Goal: Task Accomplishment & Management: Use online tool/utility

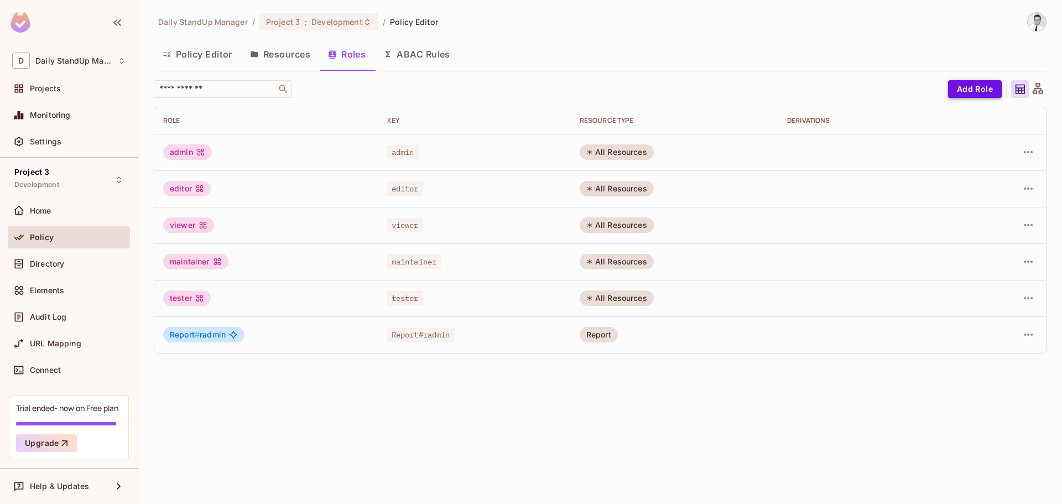
click at [962, 89] on button "Add Role" at bounding box center [975, 89] width 54 height 18
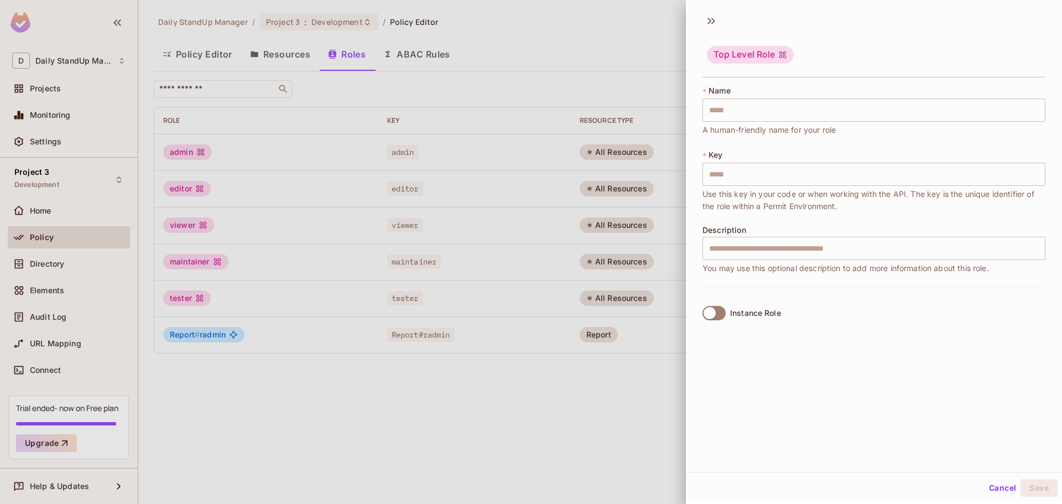
click at [713, 91] on span "Name" at bounding box center [720, 90] width 22 height 9
click at [718, 156] on span "Key" at bounding box center [716, 155] width 14 height 9
click at [725, 229] on span "Description" at bounding box center [725, 230] width 44 height 9
click at [708, 21] on icon at bounding box center [712, 21] width 18 height 18
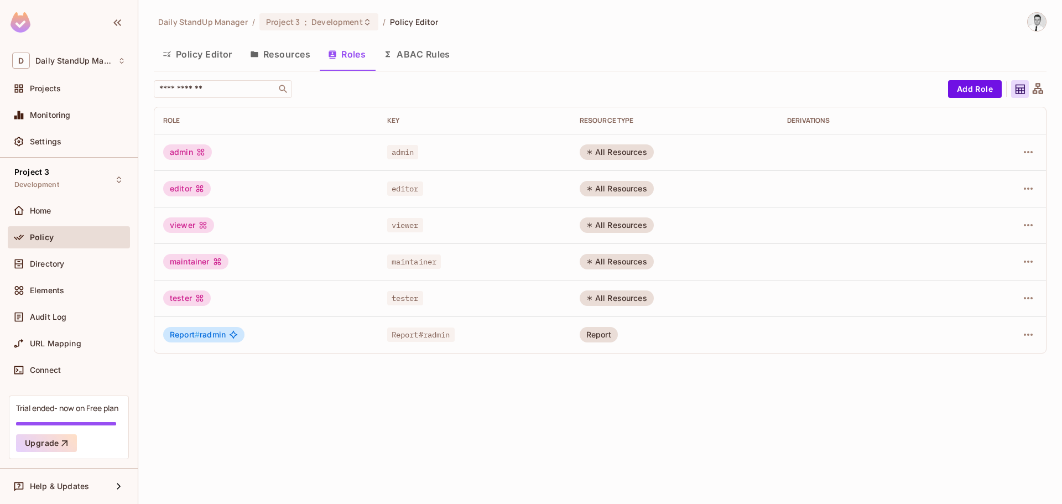
click at [293, 56] on button "Resources" at bounding box center [280, 54] width 78 height 28
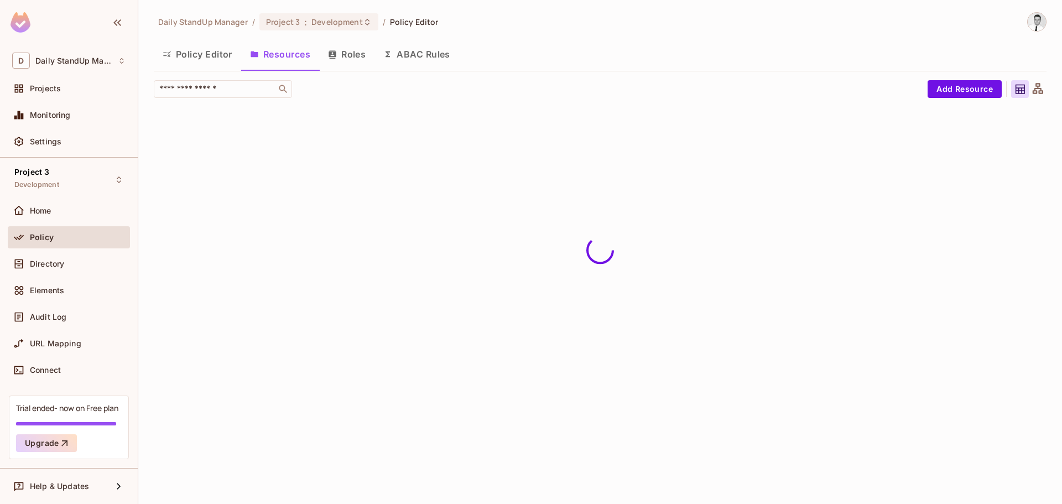
click at [343, 53] on button "Roles" at bounding box center [346, 54] width 55 height 28
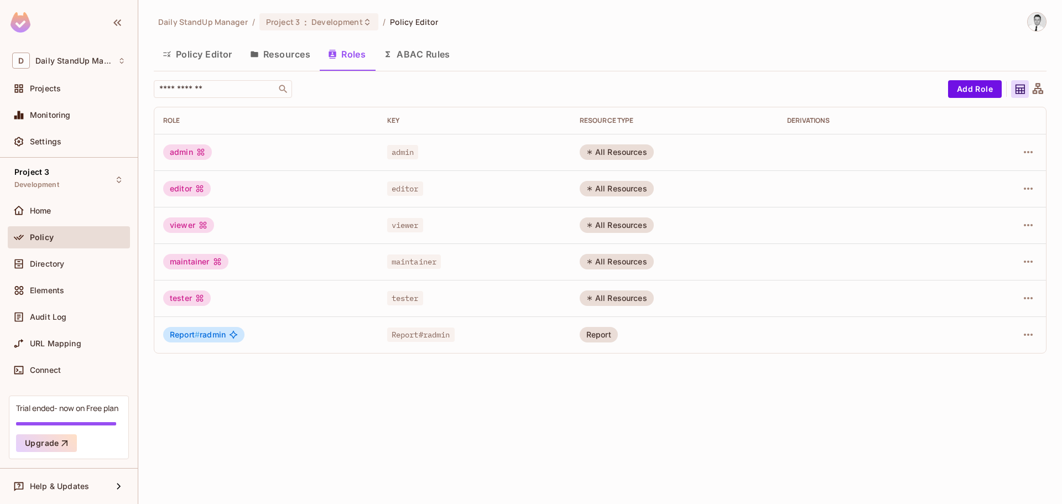
click at [448, 52] on button "ABAC Rules" at bounding box center [417, 54] width 85 height 28
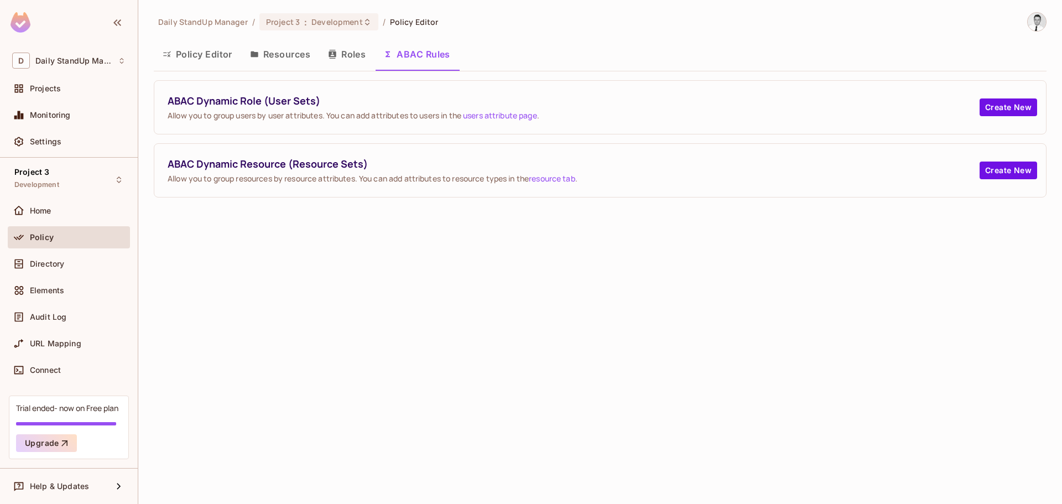
click at [354, 56] on button "Roles" at bounding box center [346, 54] width 55 height 28
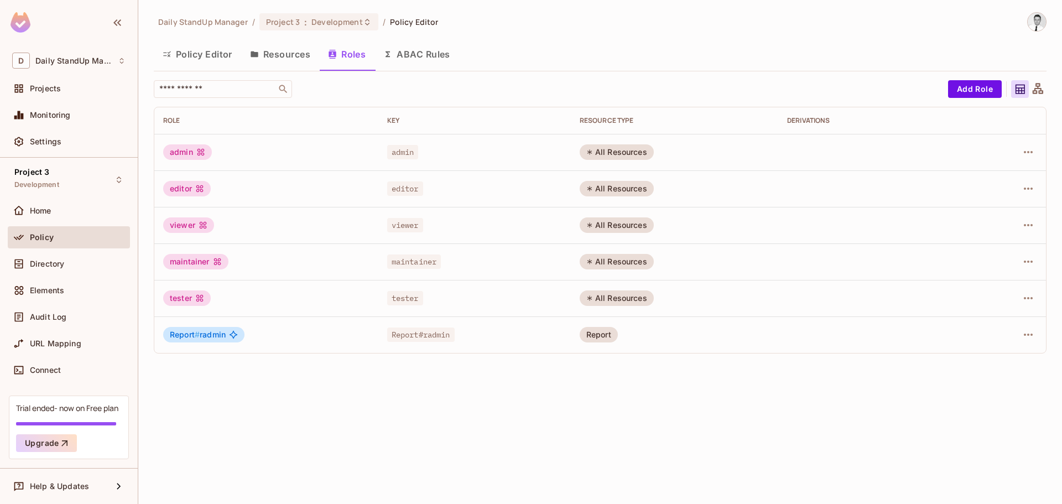
click at [639, 29] on div "Daily StandUp Manager / Project 3 : Development / Policy Editor" at bounding box center [600, 21] width 893 height 19
click at [670, 38] on div "Daily StandUp Manager / Project 3 : Development / Policy Editor Policy Editor R…" at bounding box center [600, 187] width 893 height 350
drag, startPoint x: 199, startPoint y: 51, endPoint x: 335, endPoint y: 49, distance: 136.2
click at [199, 51] on button "Policy Editor" at bounding box center [197, 54] width 87 height 28
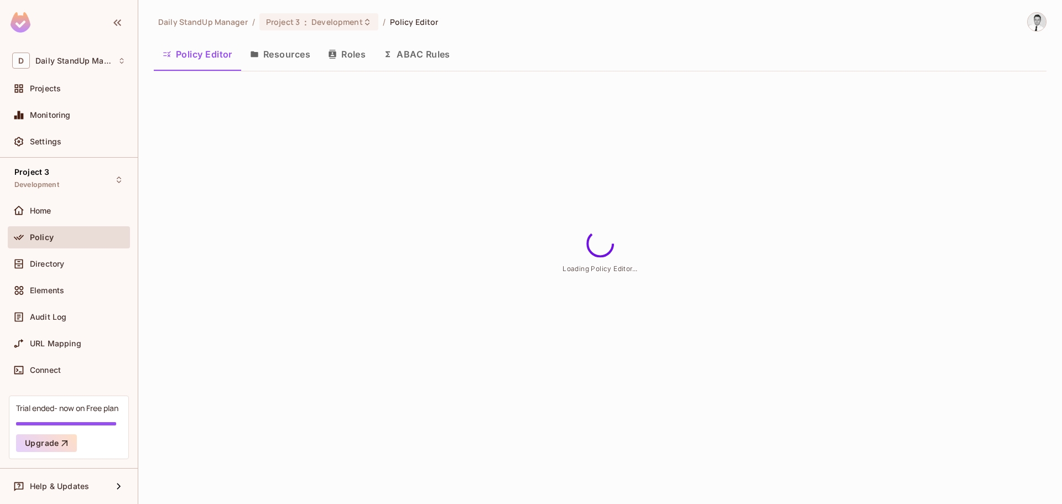
click at [338, 50] on button "Roles" at bounding box center [346, 54] width 55 height 28
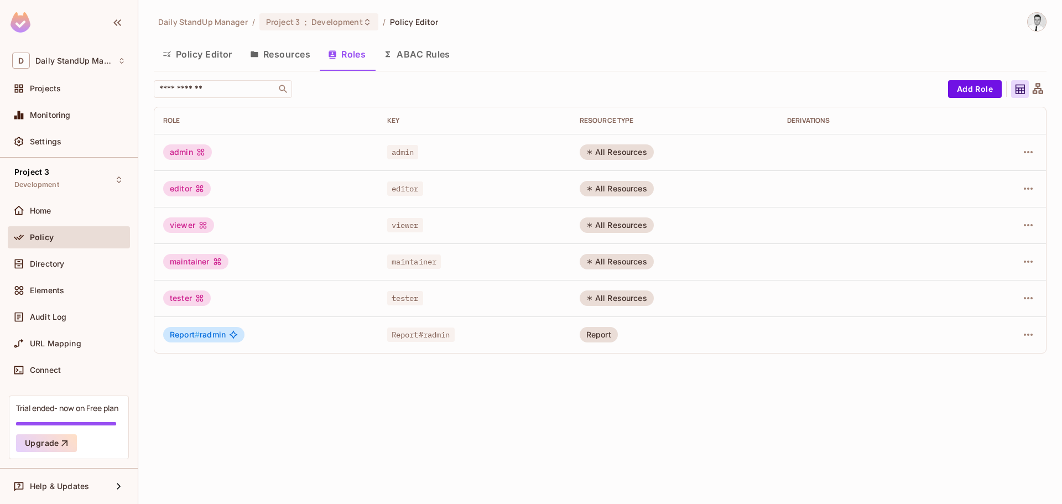
drag, startPoint x: 198, startPoint y: 39, endPoint x: 197, endPoint y: 45, distance: 6.7
click at [198, 42] on div "Daily StandUp Manager / Project 3 : Development / Policy Editor Policy Editor R…" at bounding box center [600, 187] width 893 height 350
click at [197, 51] on button "Policy Editor" at bounding box center [197, 54] width 87 height 28
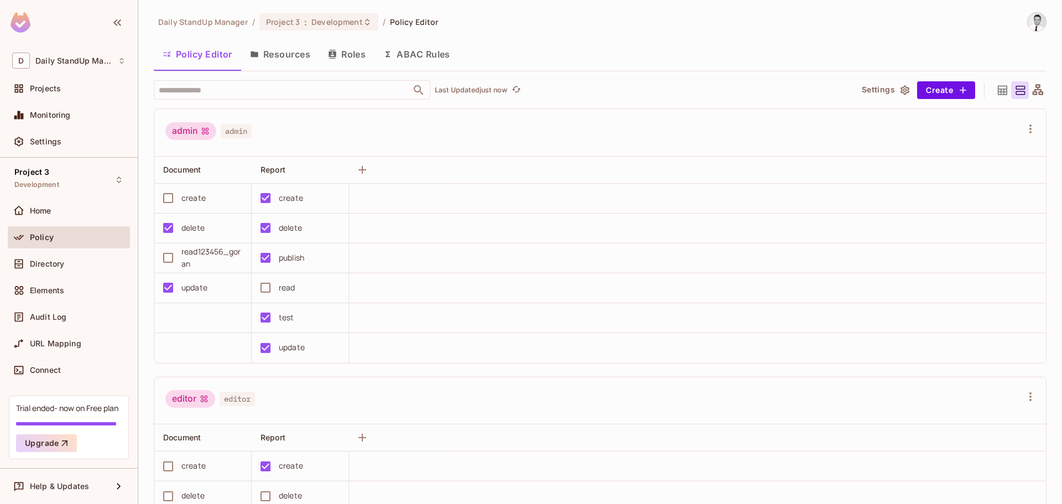
click at [300, 49] on button "Resources" at bounding box center [280, 54] width 78 height 28
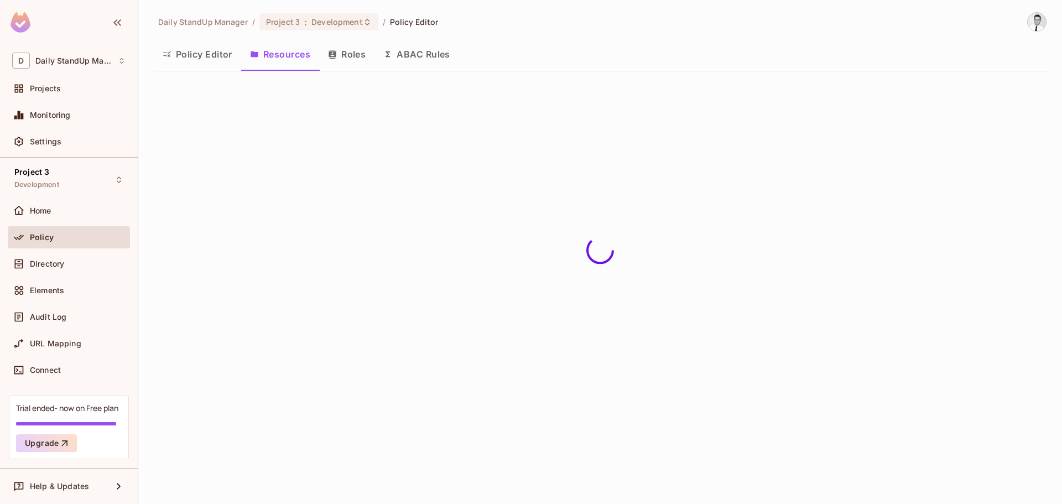
click at [369, 50] on button "Roles" at bounding box center [346, 54] width 55 height 28
